Goal: Find specific page/section

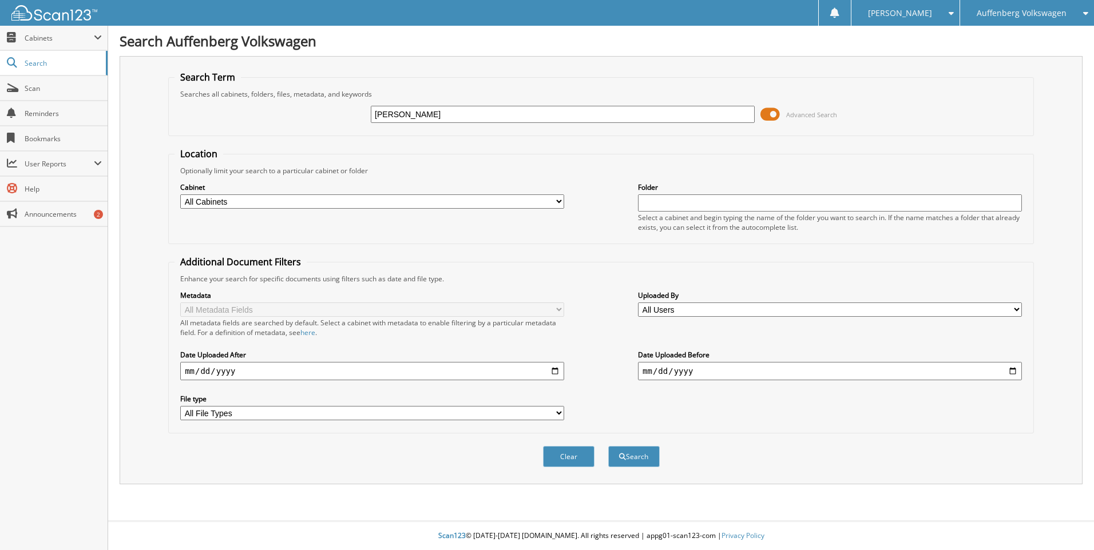
type input "[PERSON_NAME]"
click at [608, 446] on button "Search" at bounding box center [633, 456] width 51 height 21
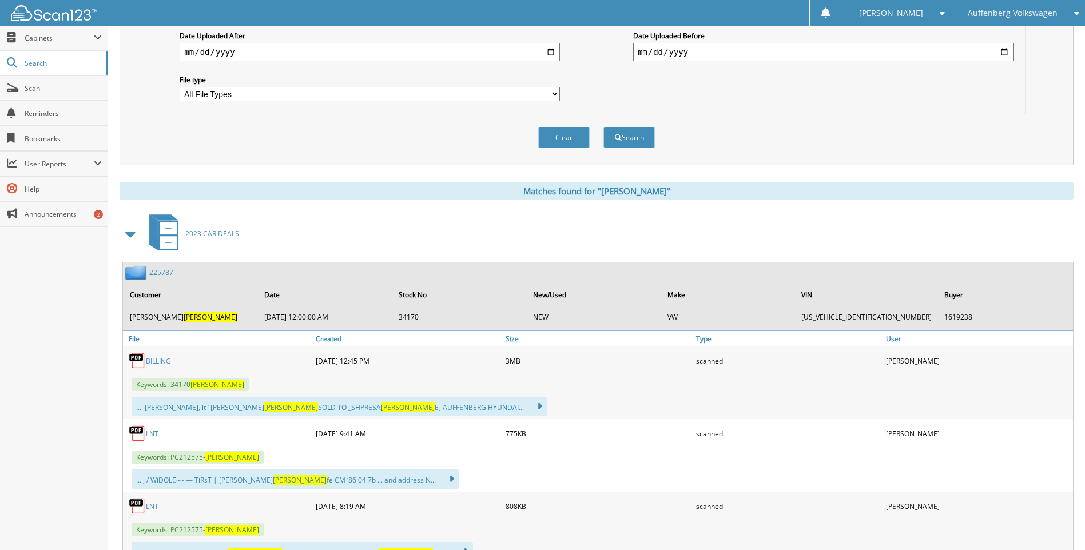
scroll to position [229, 0]
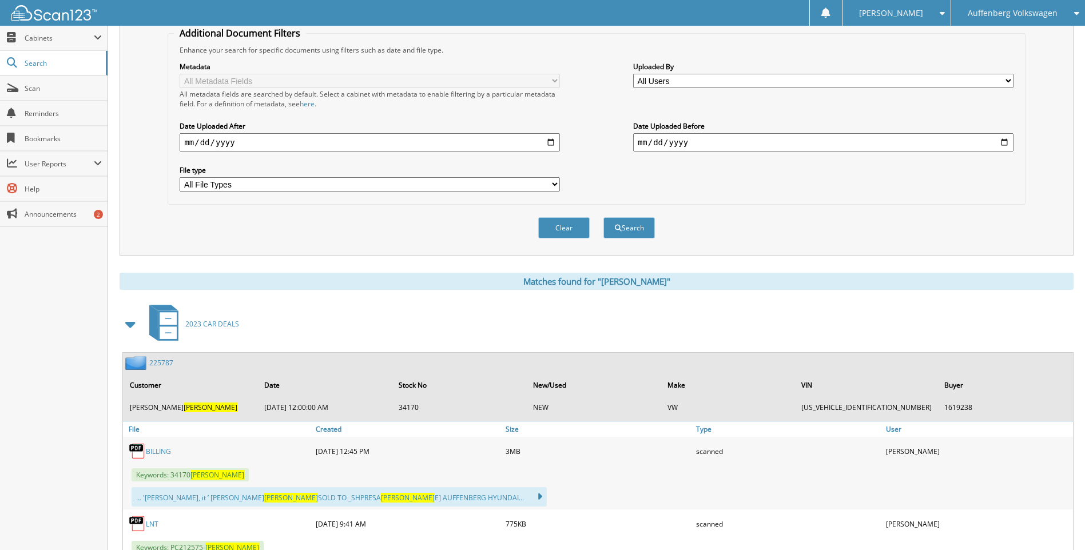
drag, startPoint x: 1020, startPoint y: 5, endPoint x: 1027, endPoint y: 17, distance: 13.8
click at [1020, 5] on div "Auffenberg Volkswagen" at bounding box center [1018, 13] width 122 height 26
click at [42, 91] on span "Scan" at bounding box center [63, 89] width 77 height 10
